Goal: Information Seeking & Learning: Learn about a topic

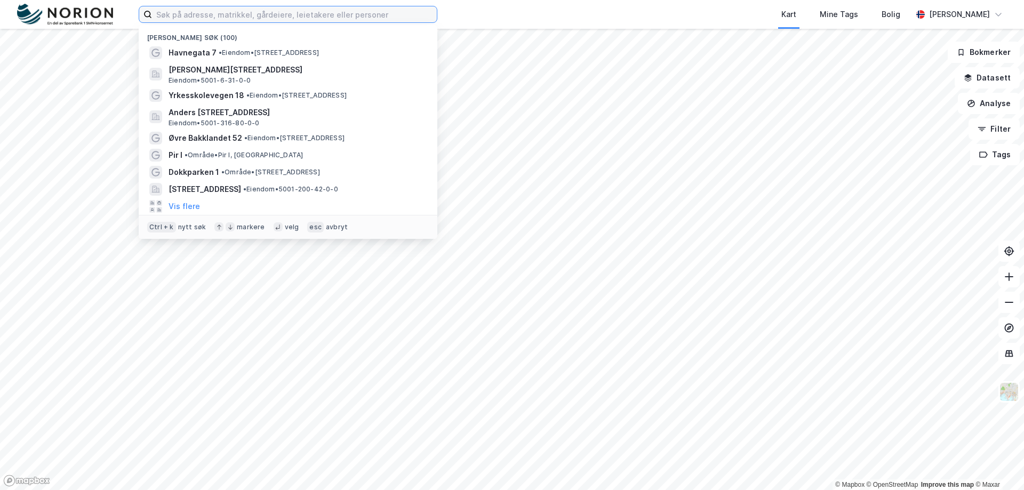
click at [329, 14] on input at bounding box center [294, 14] width 285 height 16
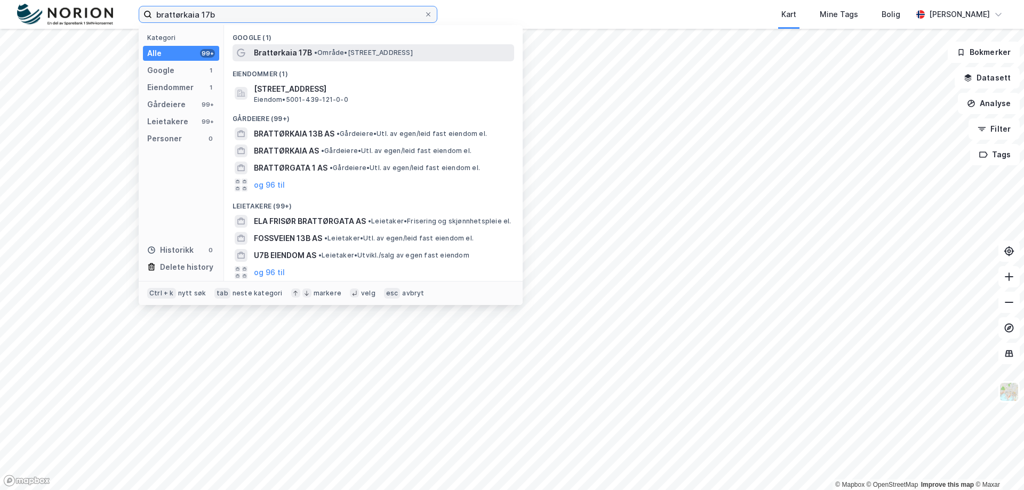
type input "brattørkaia 17b"
click at [294, 52] on span "Brattørkaia 17B" at bounding box center [283, 52] width 58 height 13
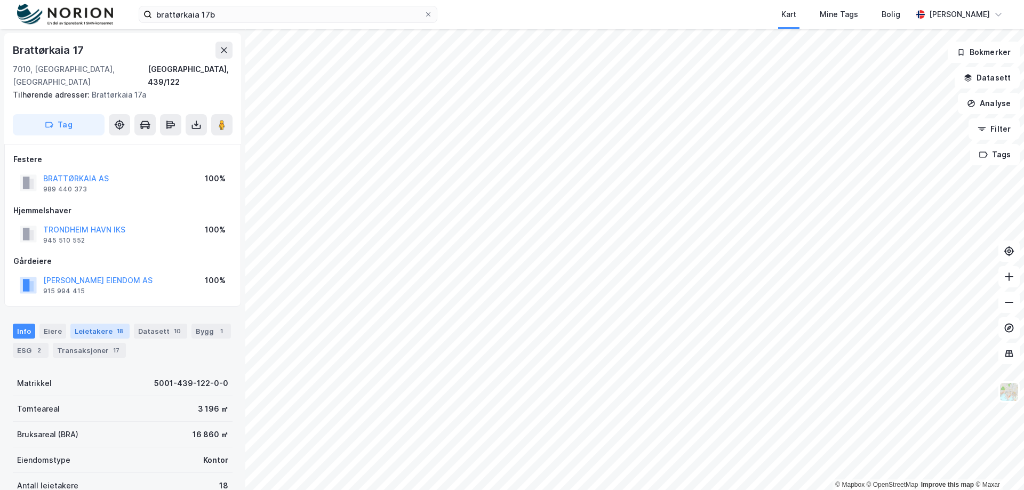
click at [102, 324] on div "Leietakere 18" at bounding box center [99, 331] width 59 height 15
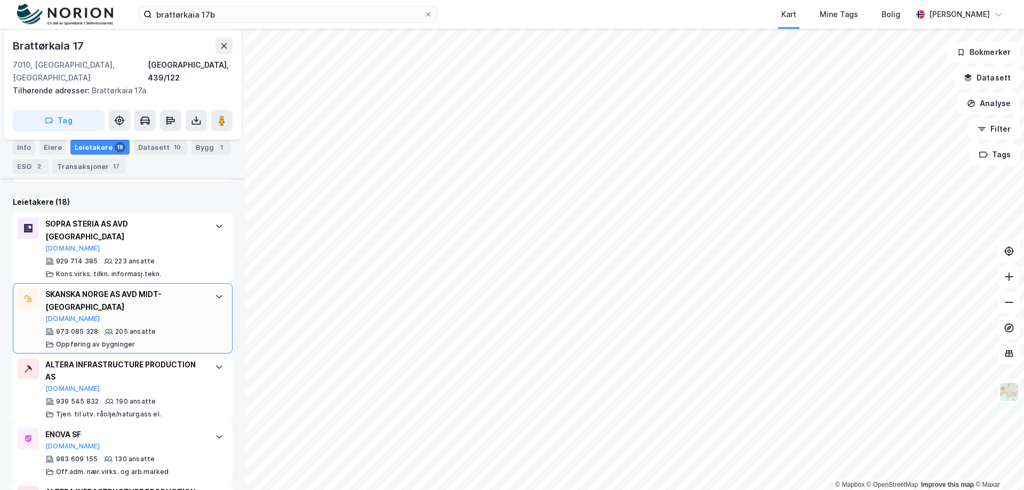
scroll to position [350, 0]
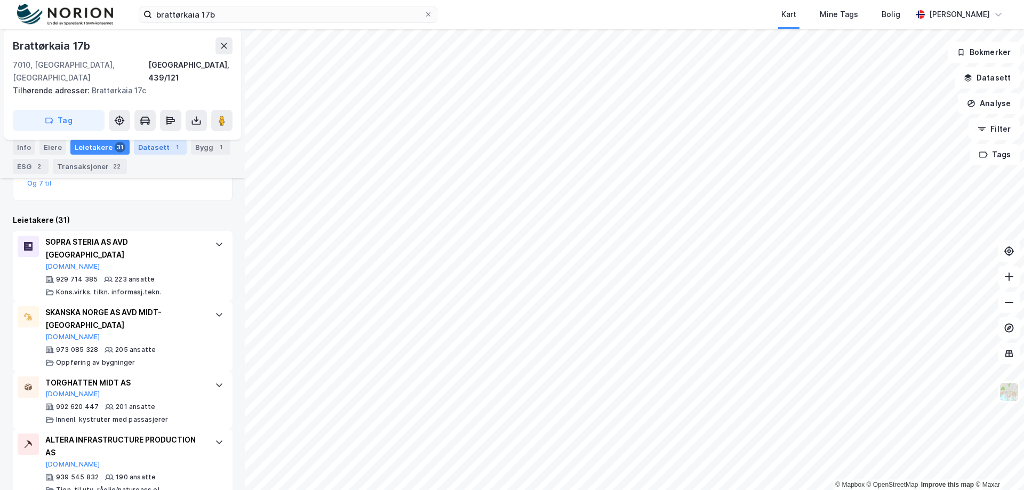
scroll to position [334, 0]
click at [156, 402] on div "992 620 447 201 ansatte Innenl. kystruter med passasjerer" at bounding box center [124, 412] width 159 height 21
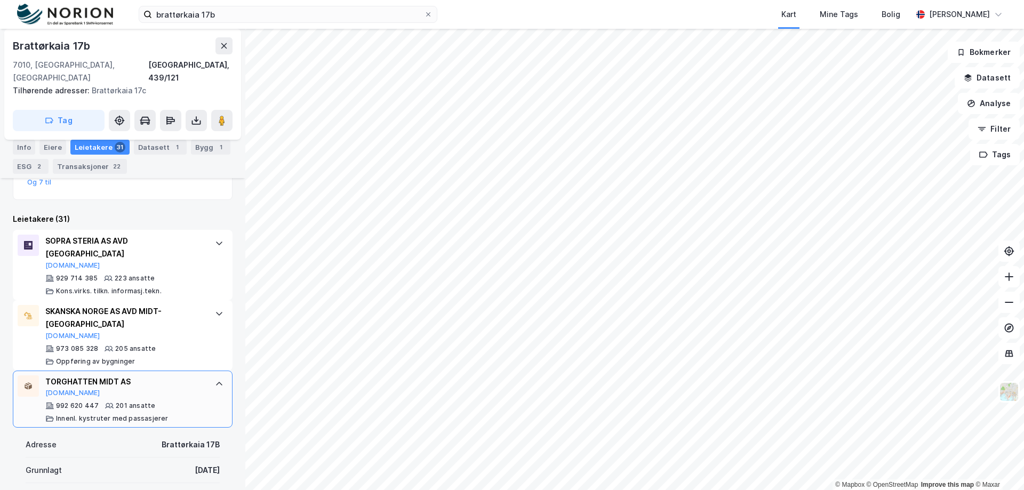
click at [97, 376] on div "TORGHATTEN MIDT AS" at bounding box center [124, 382] width 159 height 13
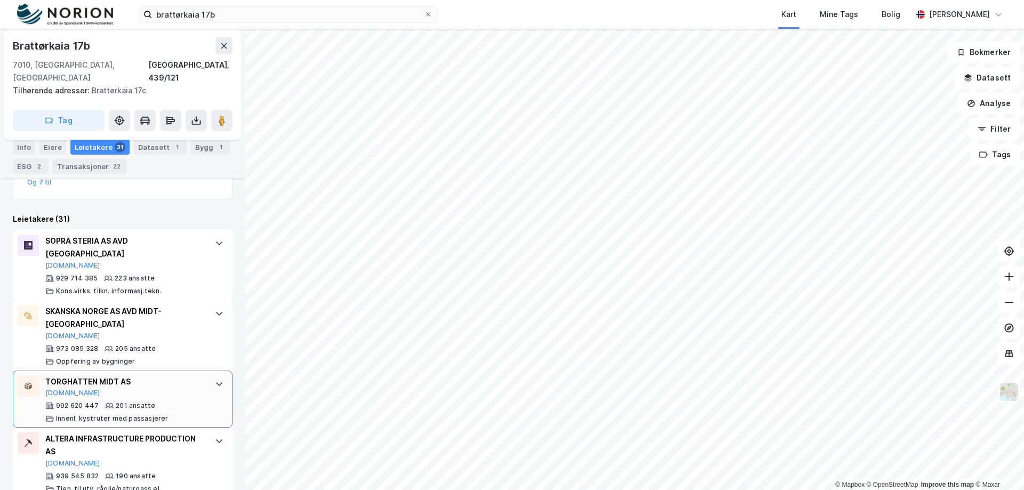
click at [97, 376] on div "TORGHATTEN MIDT AS" at bounding box center [124, 382] width 159 height 13
